Goal: Task Accomplishment & Management: Manage account settings

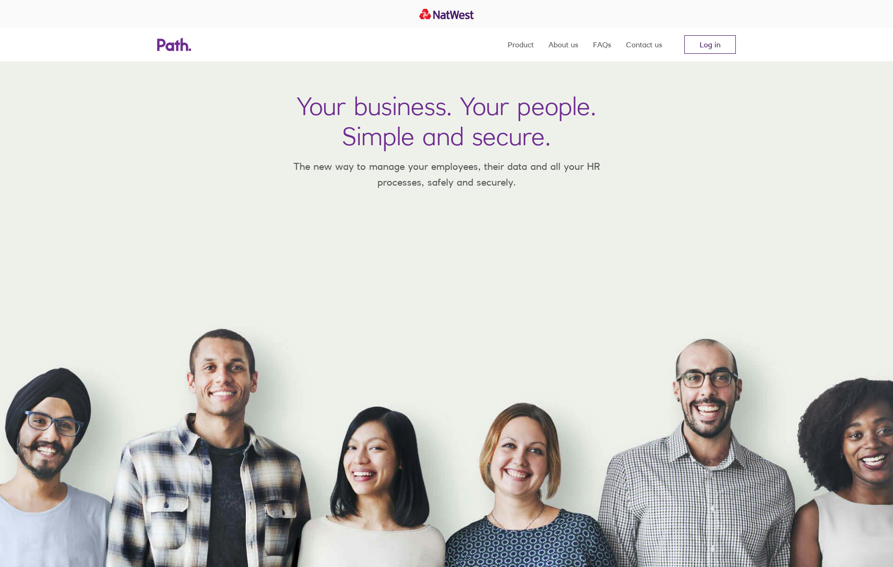
click at [696, 51] on link "Log in" at bounding box center [710, 44] width 51 height 19
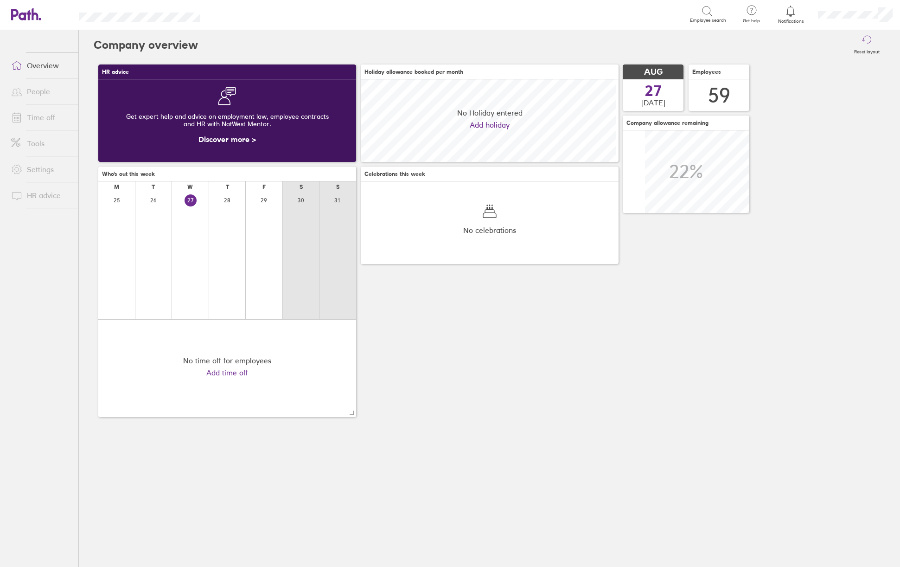
scroll to position [83, 258]
click at [39, 113] on link "Time off" at bounding box center [41, 117] width 75 height 19
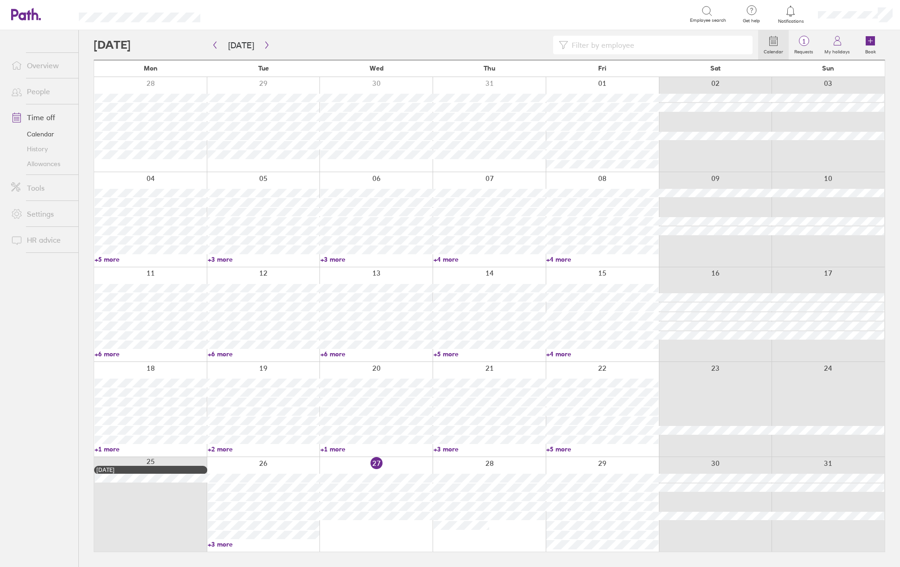
click at [623, 44] on input at bounding box center [657, 45] width 179 height 18
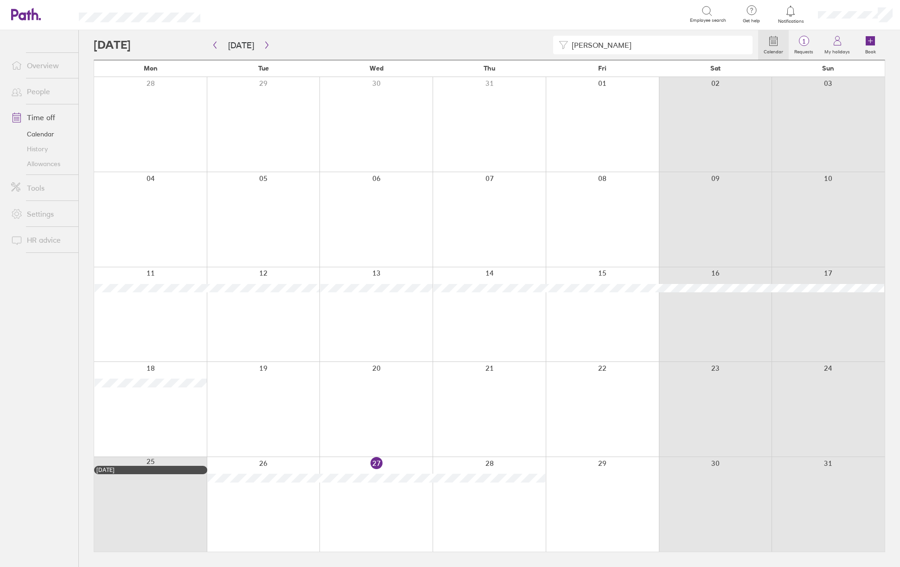
type input "[PERSON_NAME]"
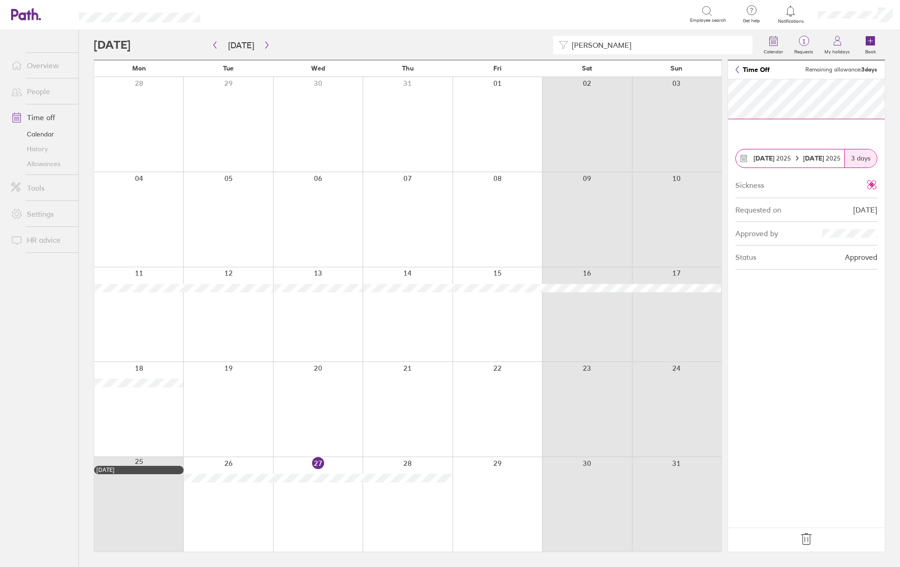
click at [806, 539] on icon at bounding box center [806, 538] width 15 height 15
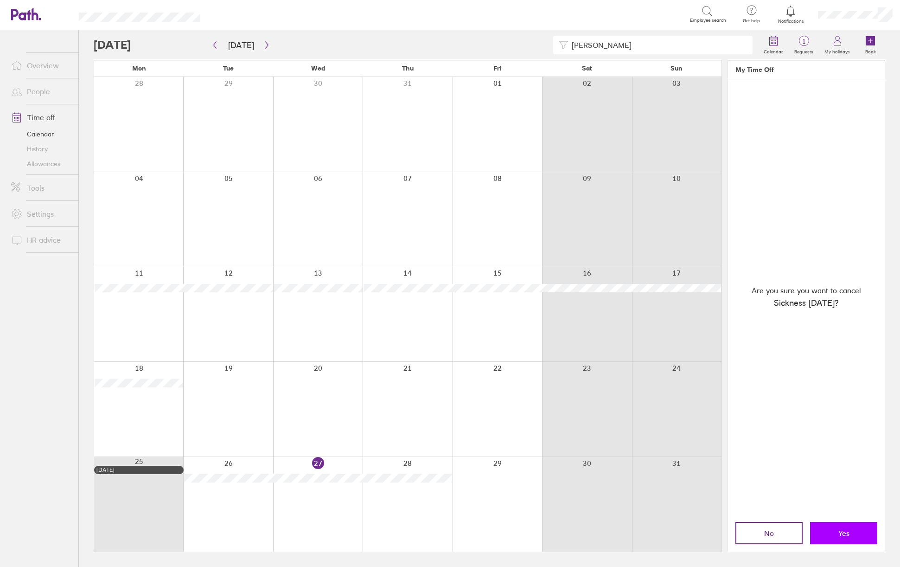
click at [845, 534] on span "Yes" at bounding box center [843, 533] width 11 height 8
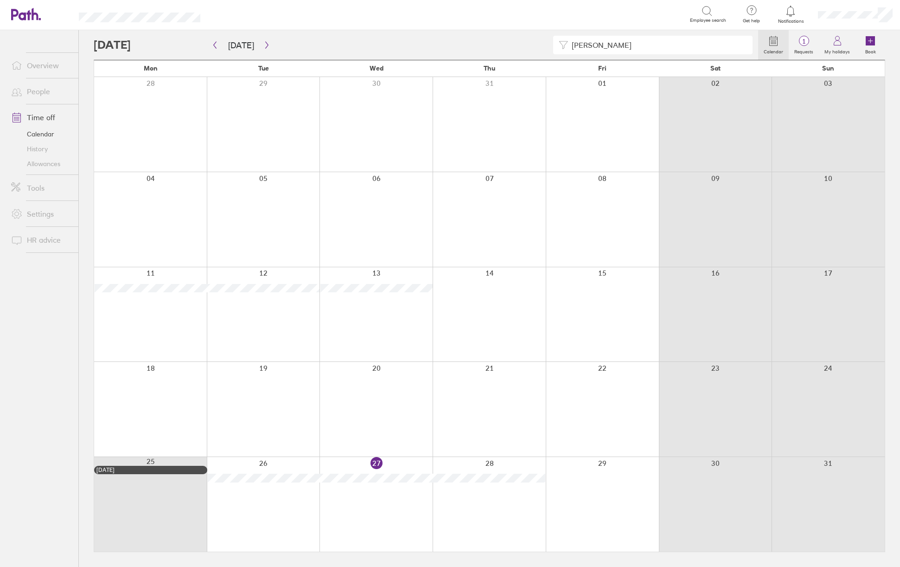
click at [390, 317] on div at bounding box center [376, 314] width 113 height 95
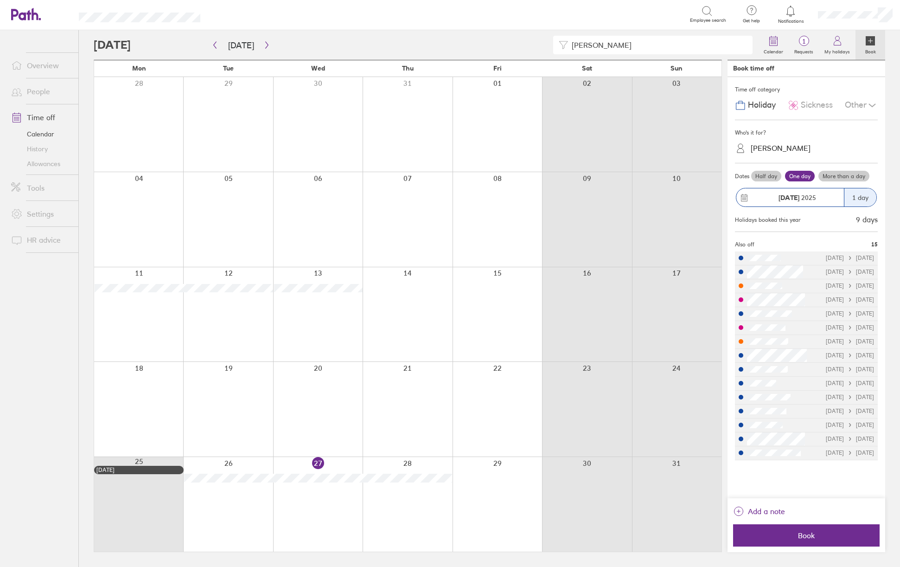
click at [828, 105] on span "Sickness" at bounding box center [817, 105] width 32 height 10
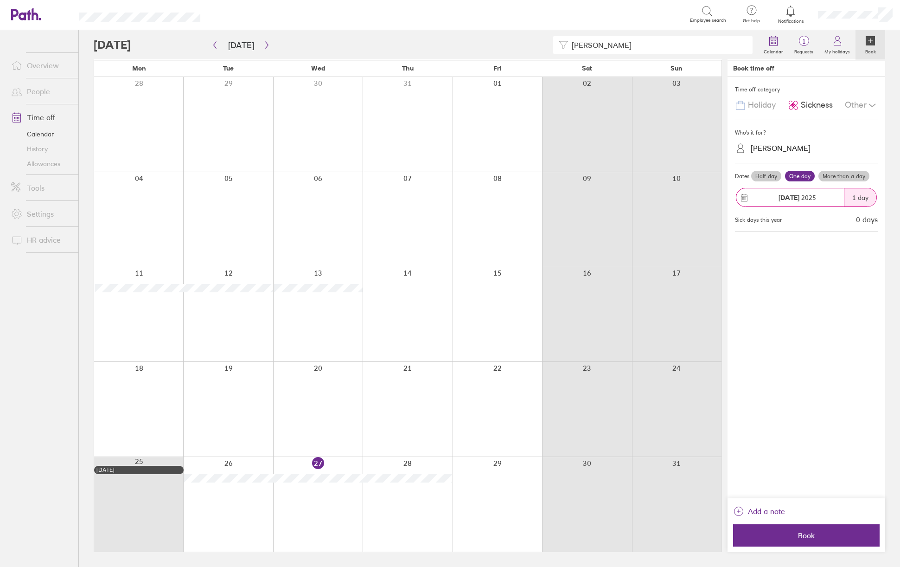
click at [798, 151] on div "[PERSON_NAME]" at bounding box center [781, 148] width 60 height 9
click at [787, 170] on div "[PERSON_NAME] (you)" at bounding box center [806, 171] width 143 height 16
click at [841, 179] on label "More than a day" at bounding box center [844, 176] width 51 height 11
click at [0, 0] on input "More than a day" at bounding box center [0, 0] width 0 height 0
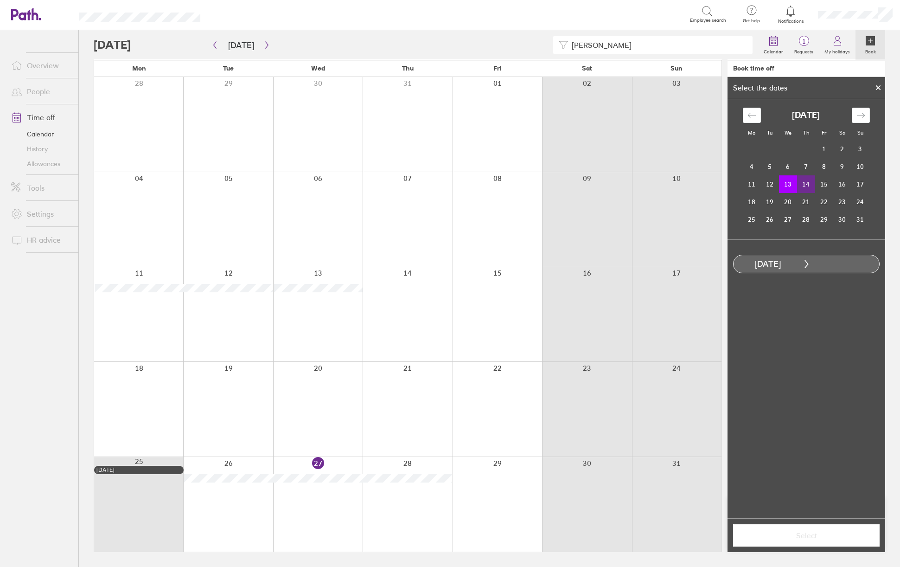
click at [808, 182] on td "14" at bounding box center [806, 184] width 18 height 18
click at [806, 540] on button "Select" at bounding box center [806, 535] width 147 height 22
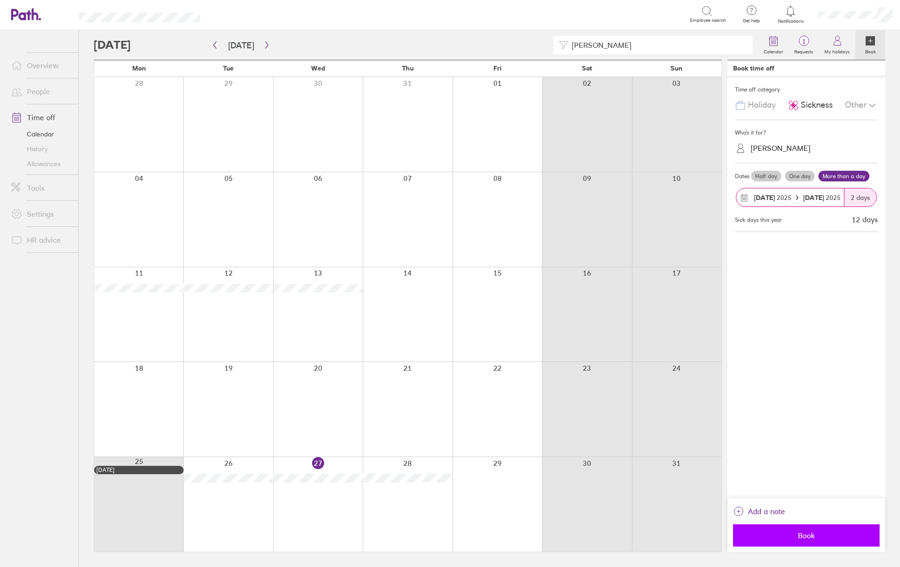
click at [812, 533] on span "Book" at bounding box center [807, 535] width 134 height 8
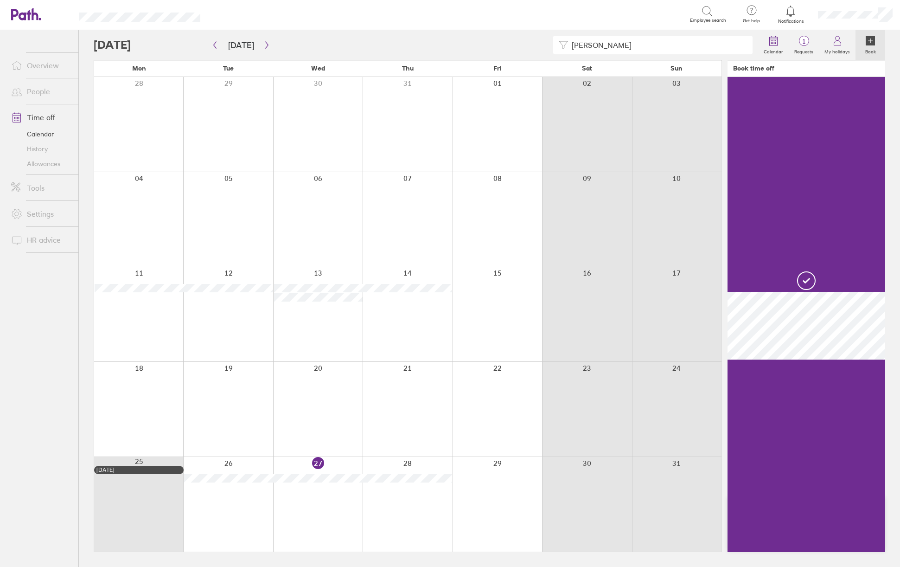
click at [147, 393] on div at bounding box center [138, 409] width 89 height 95
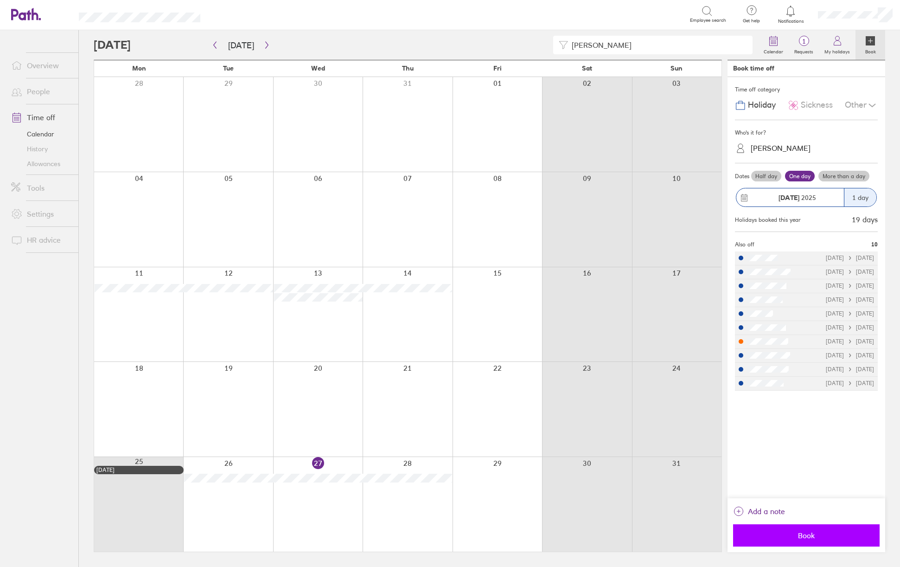
click at [804, 529] on button "Book" at bounding box center [806, 535] width 147 height 22
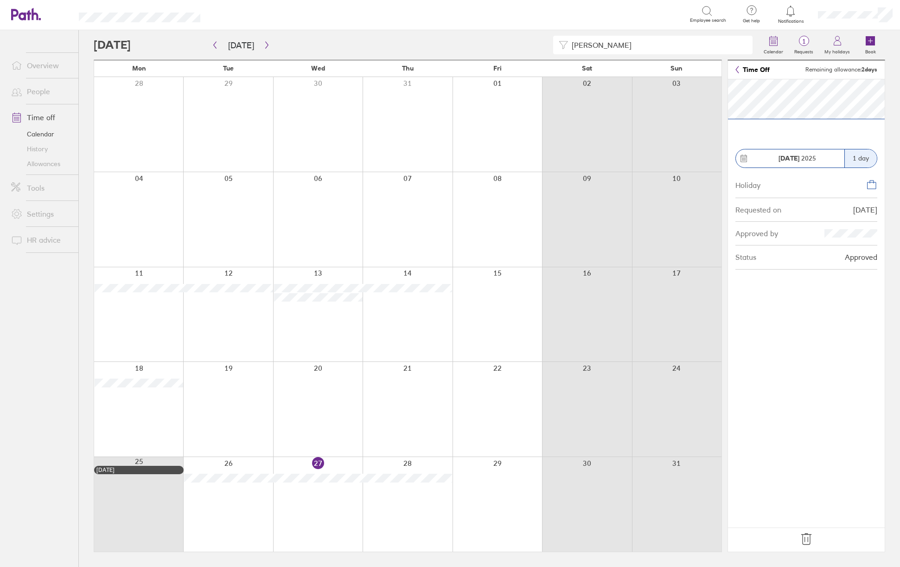
click at [812, 539] on icon at bounding box center [806, 538] width 15 height 15
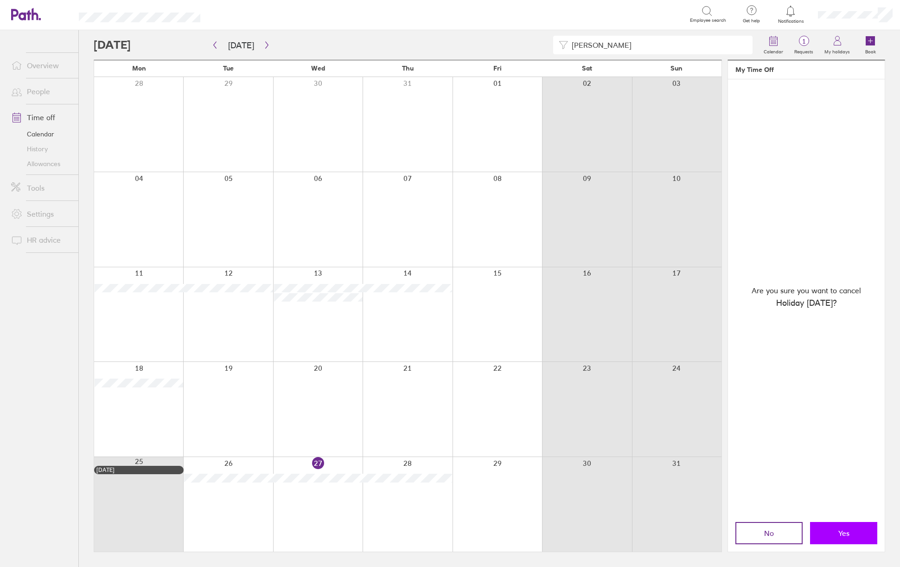
click at [857, 541] on button "Yes" at bounding box center [843, 533] width 67 height 22
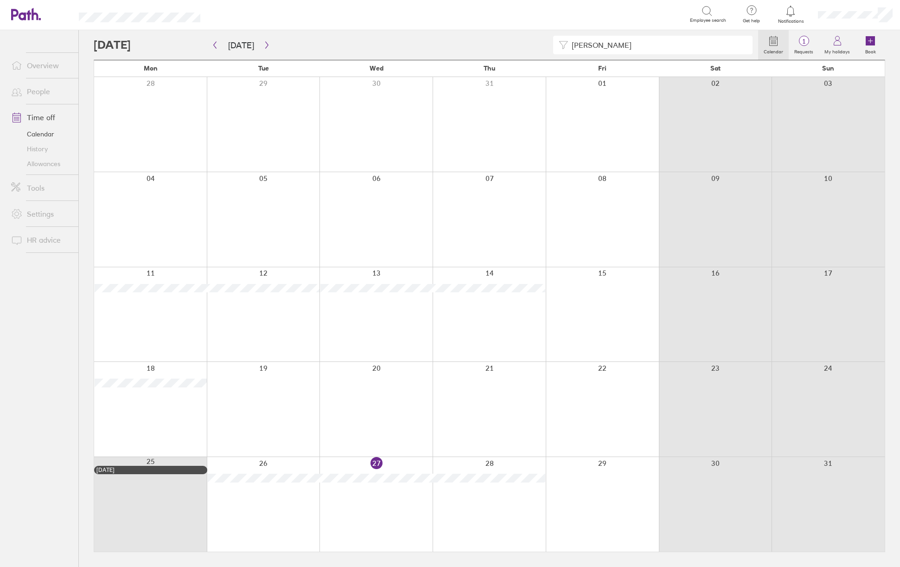
click at [43, 166] on link "Allowances" at bounding box center [41, 163] width 75 height 15
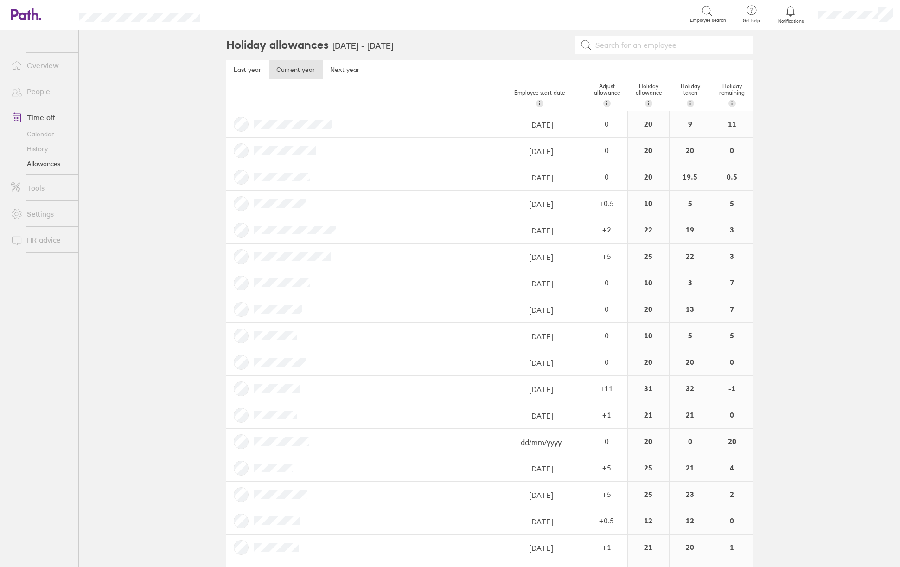
click at [38, 118] on link "Time off" at bounding box center [41, 117] width 75 height 19
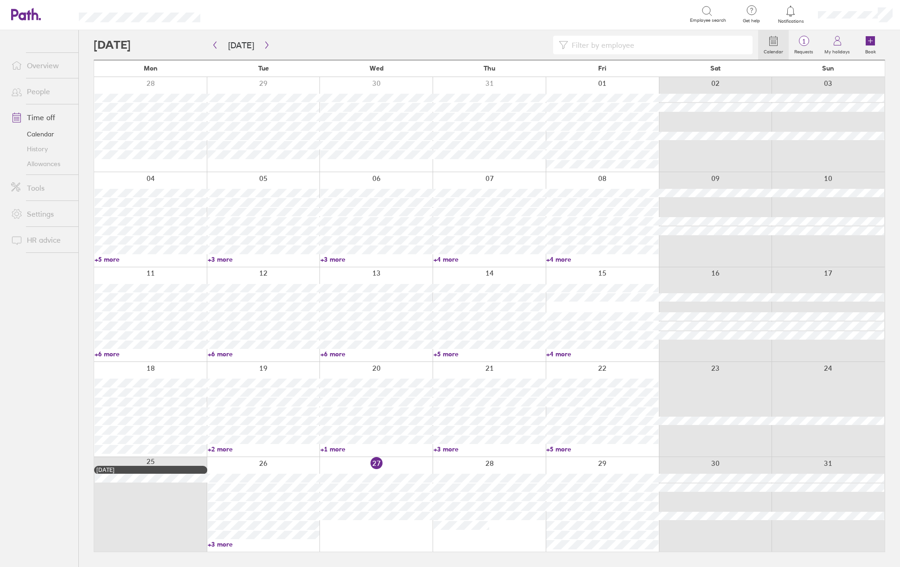
click at [639, 48] on input at bounding box center [657, 45] width 179 height 18
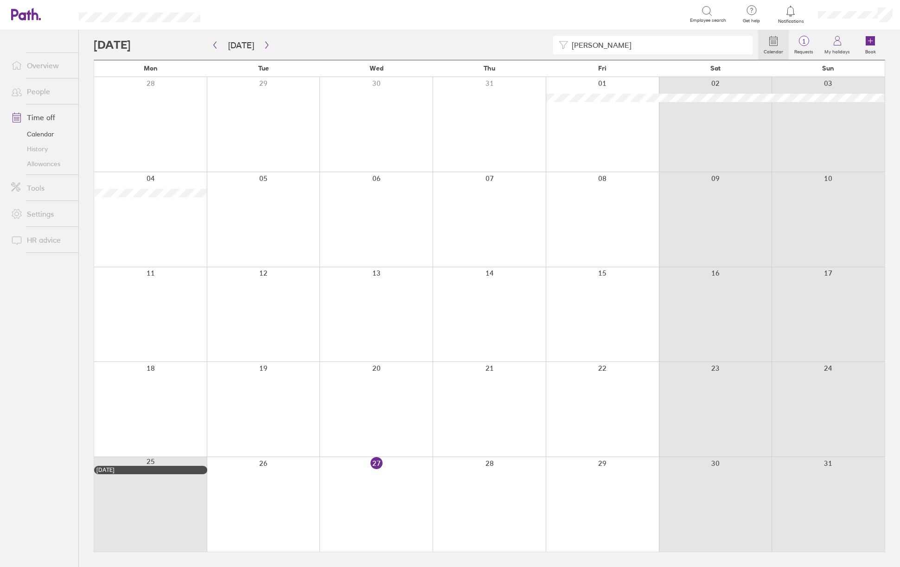
type input "[PERSON_NAME]"
click at [160, 425] on div at bounding box center [150, 409] width 113 height 95
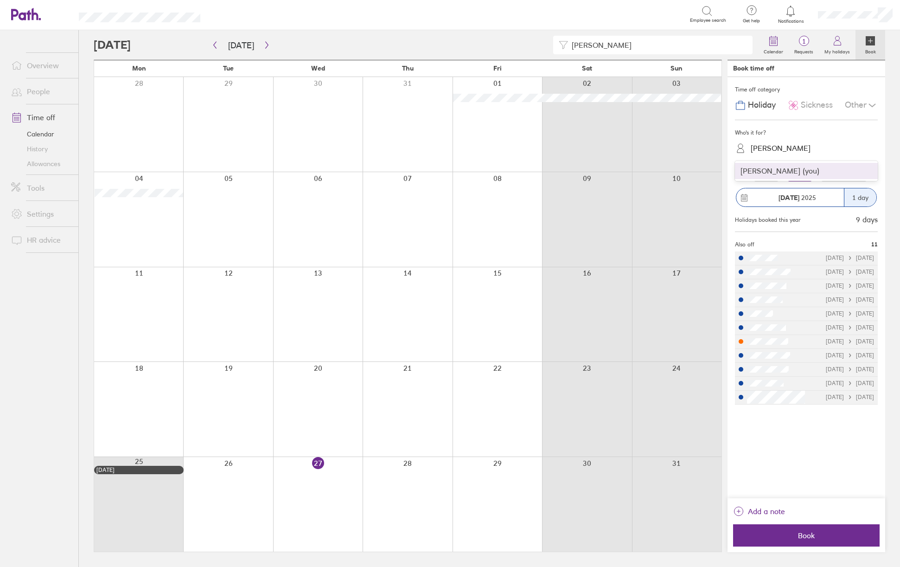
click at [803, 151] on div "[PERSON_NAME]" at bounding box center [781, 148] width 60 height 9
click at [806, 173] on div "[PERSON_NAME] (you)" at bounding box center [806, 171] width 143 height 16
click at [849, 176] on label "More than a day" at bounding box center [844, 176] width 51 height 11
click at [0, 0] on input "More than a day" at bounding box center [0, 0] width 0 height 0
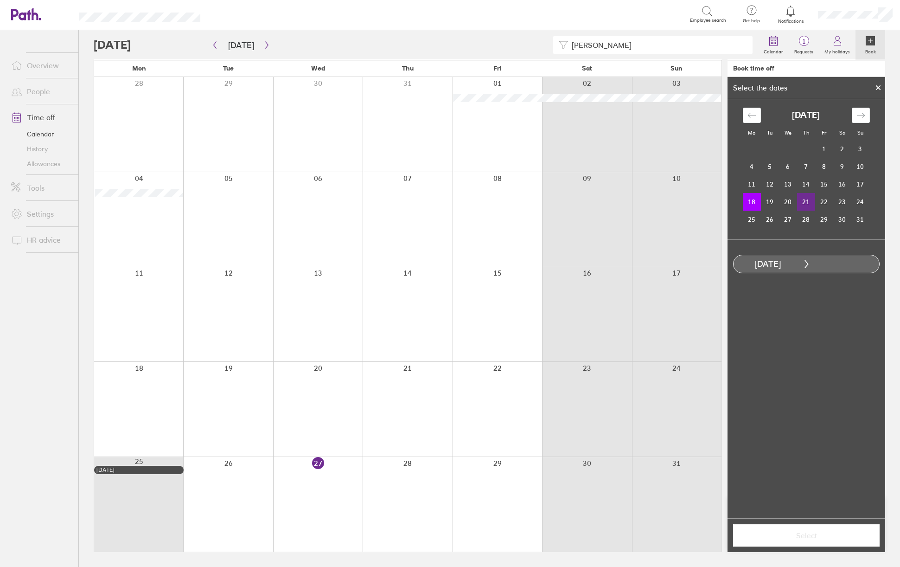
click at [803, 201] on td "21" at bounding box center [806, 202] width 18 height 18
click at [819, 529] on button "Select" at bounding box center [806, 535] width 147 height 22
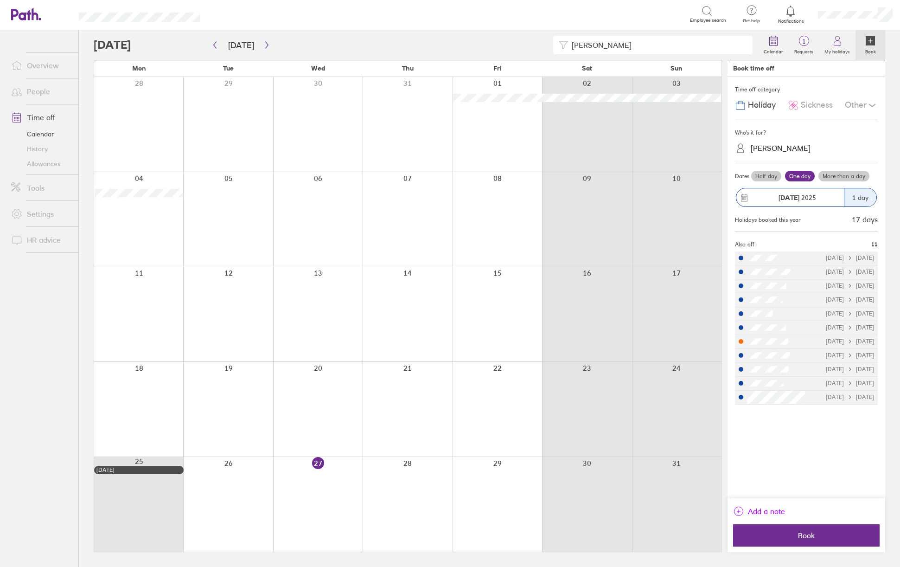
click at [775, 513] on span "Add a note" at bounding box center [766, 511] width 37 height 15
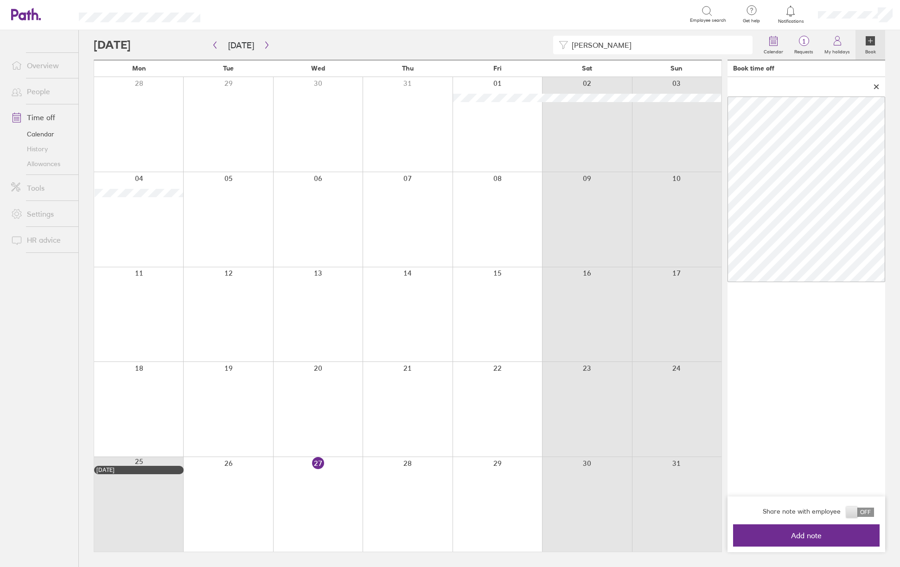
click at [862, 513] on span at bounding box center [860, 511] width 28 height 9
click at [874, 514] on input "checkbox" at bounding box center [874, 514] width 0 height 0
click at [801, 539] on span "Add note" at bounding box center [807, 535] width 134 height 8
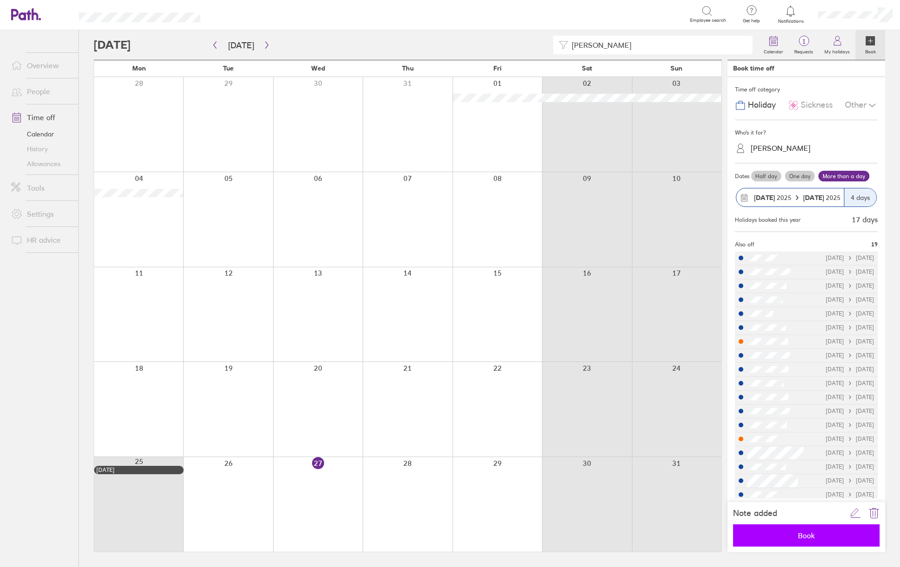
click at [805, 535] on span "Book" at bounding box center [807, 535] width 134 height 8
